Goal: Find specific page/section: Find specific page/section

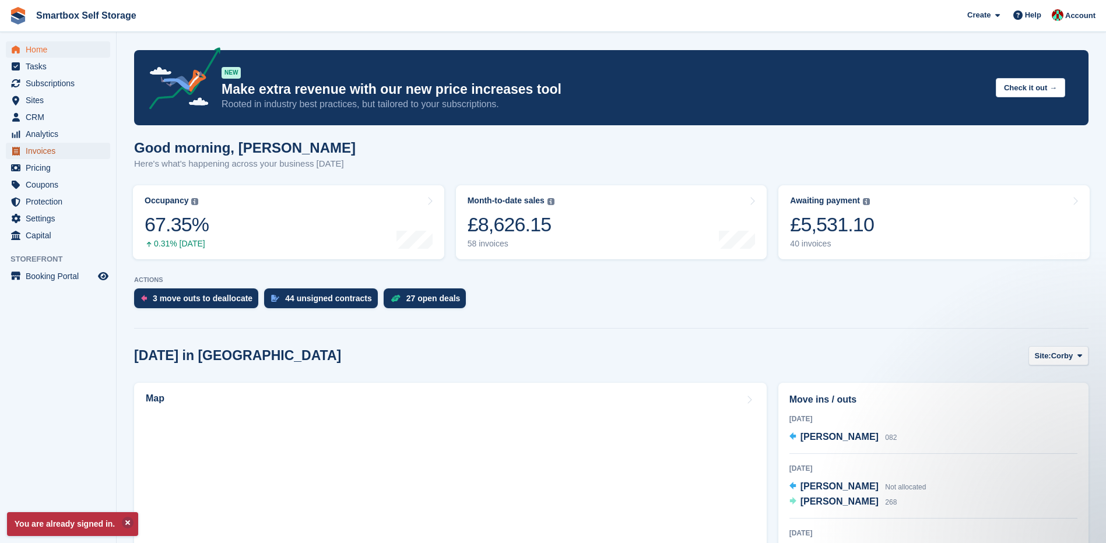
click at [42, 153] on span "Invoices" at bounding box center [61, 151] width 70 height 16
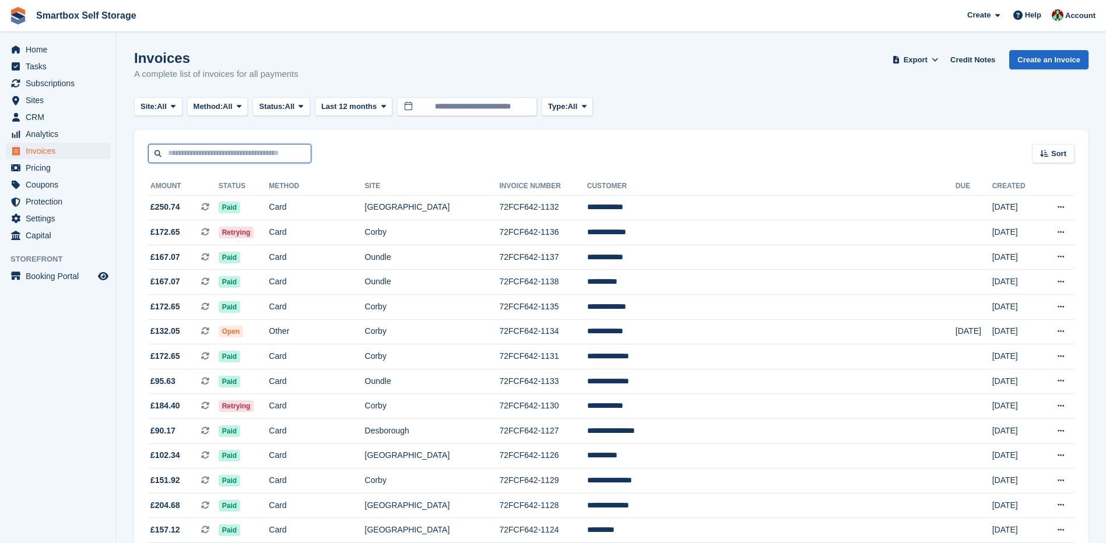
click at [195, 153] on input "text" at bounding box center [229, 153] width 163 height 19
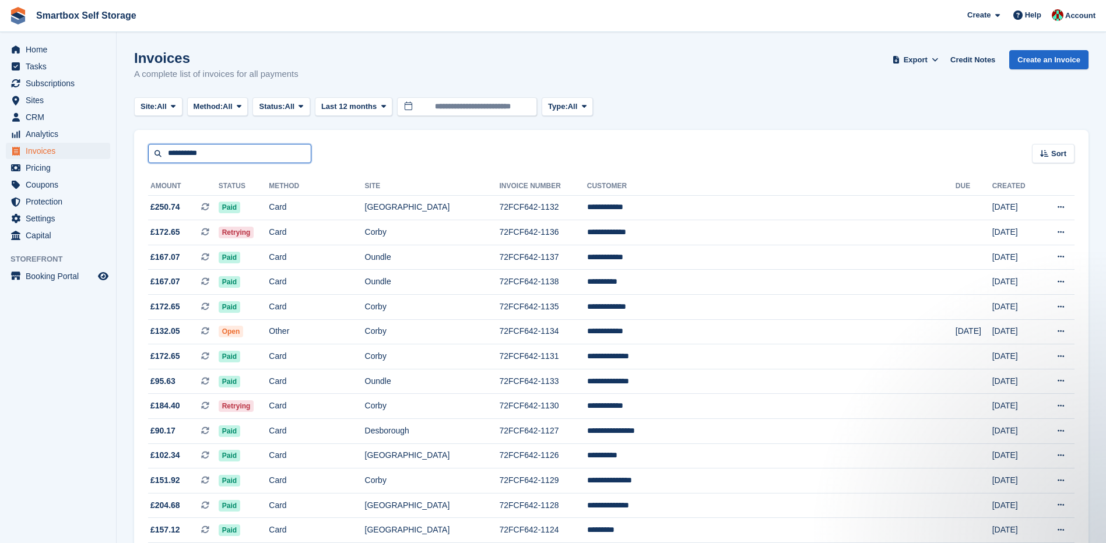
type input "**********"
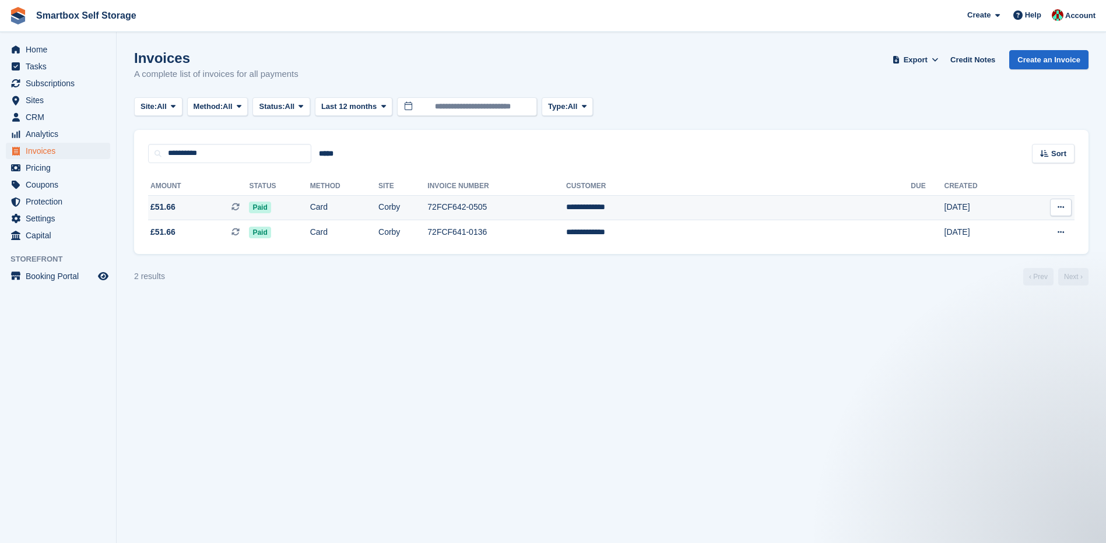
click at [544, 209] on td "72FCF642-0505" at bounding box center [496, 207] width 139 height 25
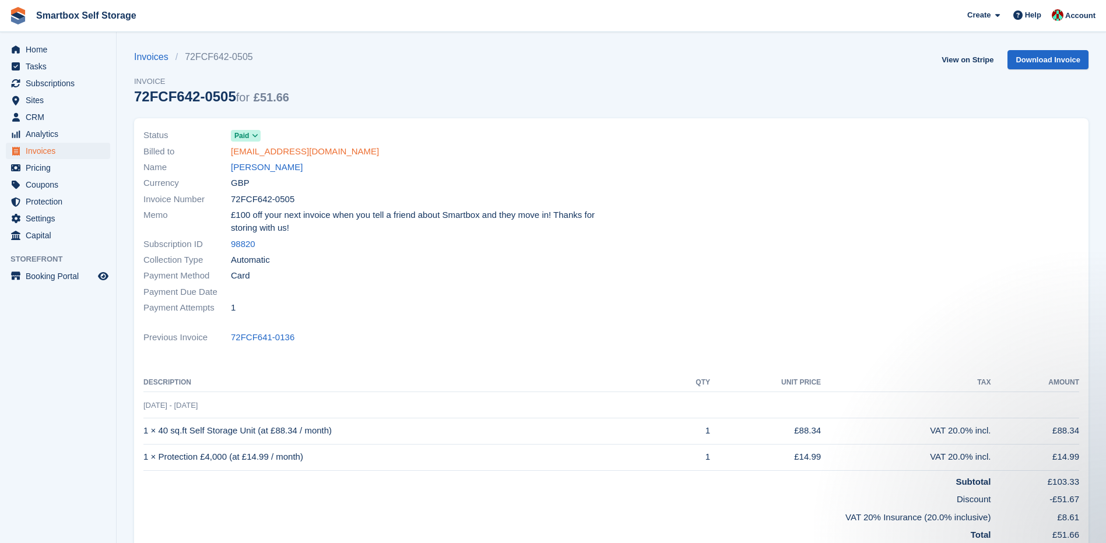
click at [284, 152] on link "kausermalida9@gmail.com" at bounding box center [305, 151] width 148 height 13
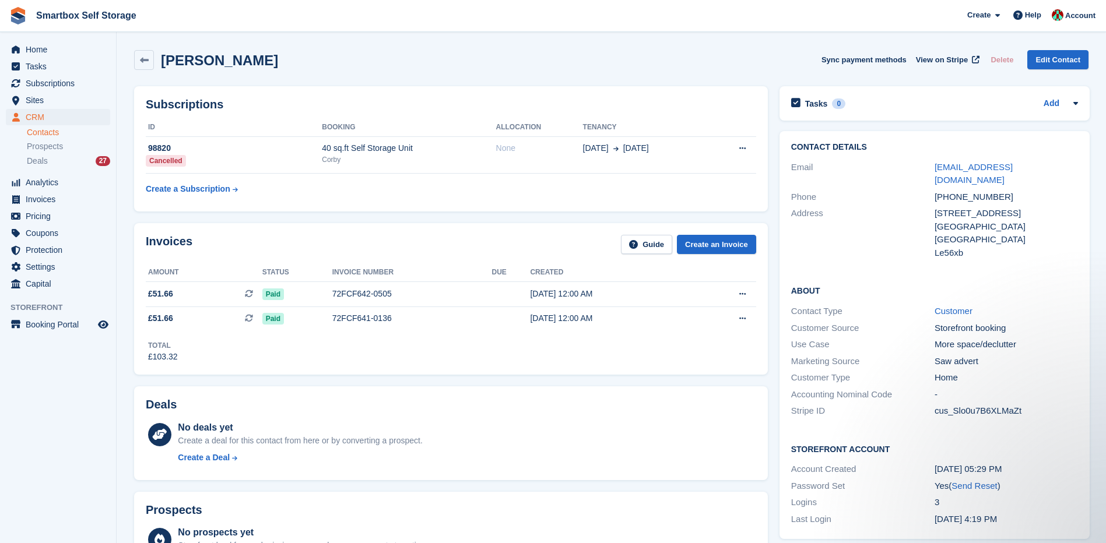
click at [292, 67] on div "Kaiser Malida Sync payment methods View on Stripe Delete Edit Contact" at bounding box center [611, 60] width 954 height 20
